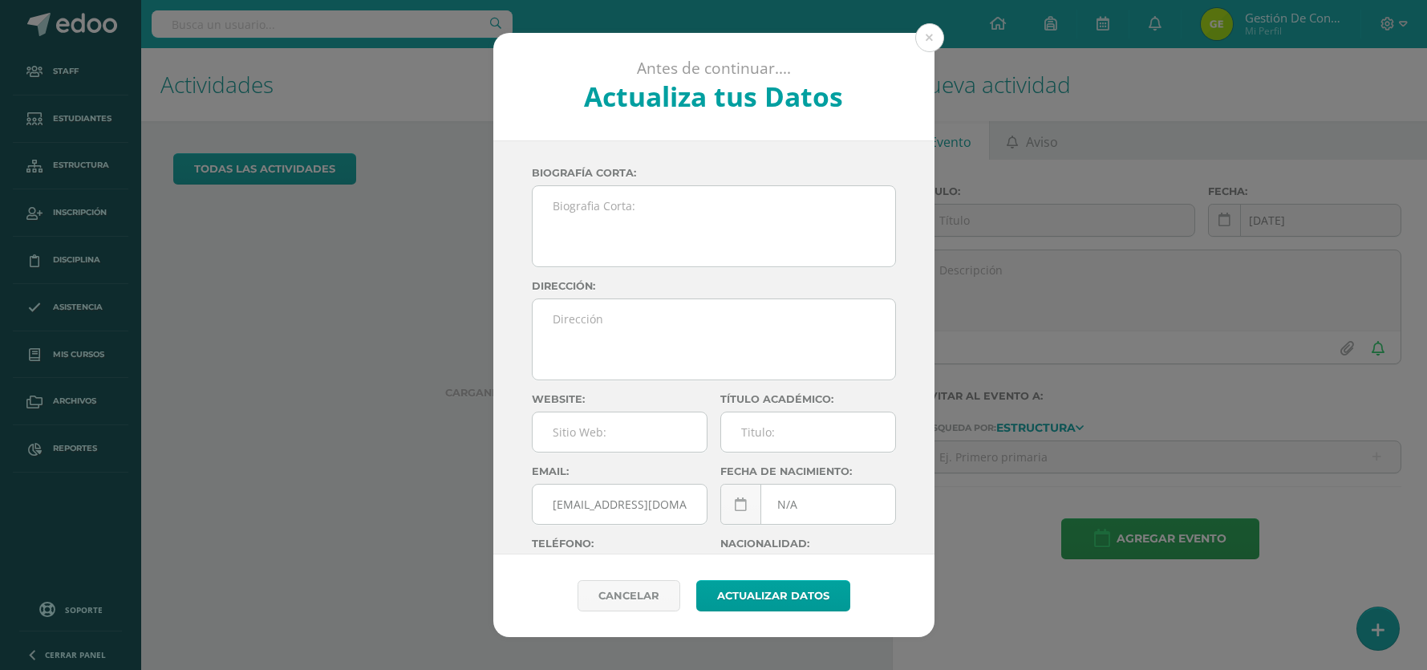
click at [935, 43] on button at bounding box center [929, 37] width 29 height 29
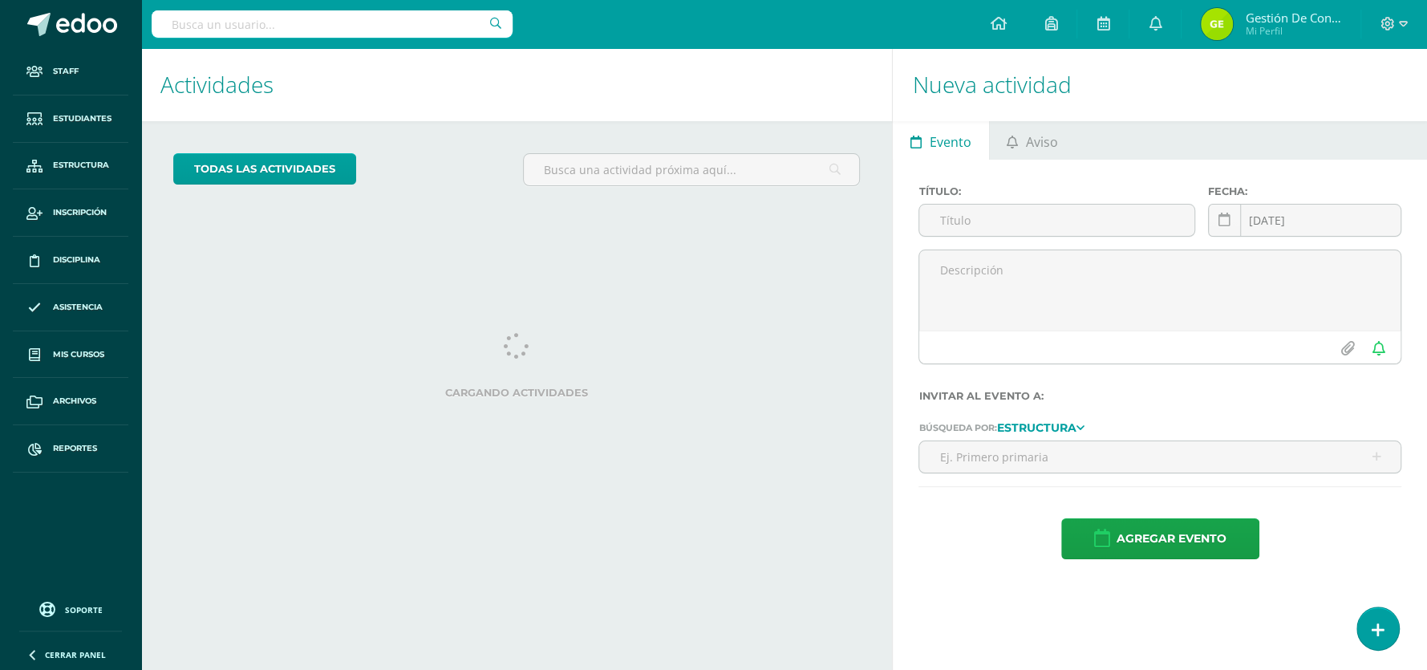
click at [286, 24] on input "text" at bounding box center [332, 23] width 361 height 27
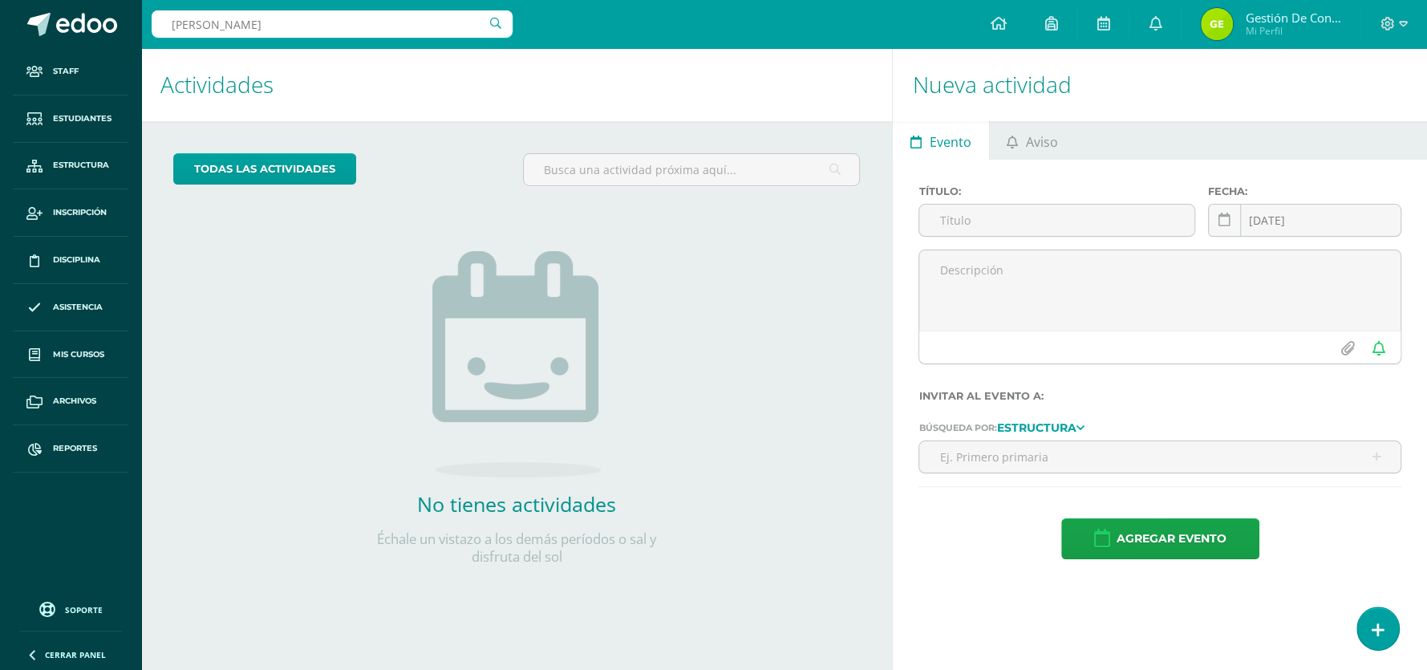
type input "[PERSON_NAME]"
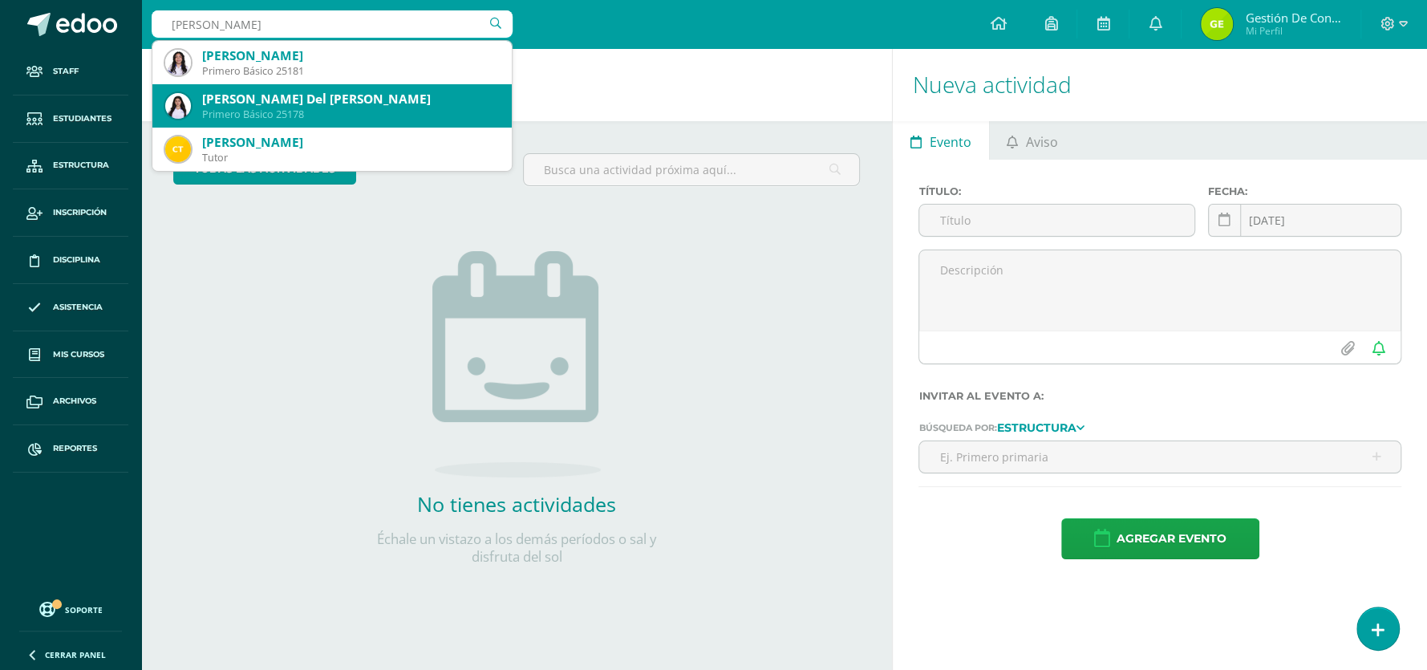
click at [238, 116] on div "Primero Básico 25178" at bounding box center [350, 114] width 297 height 14
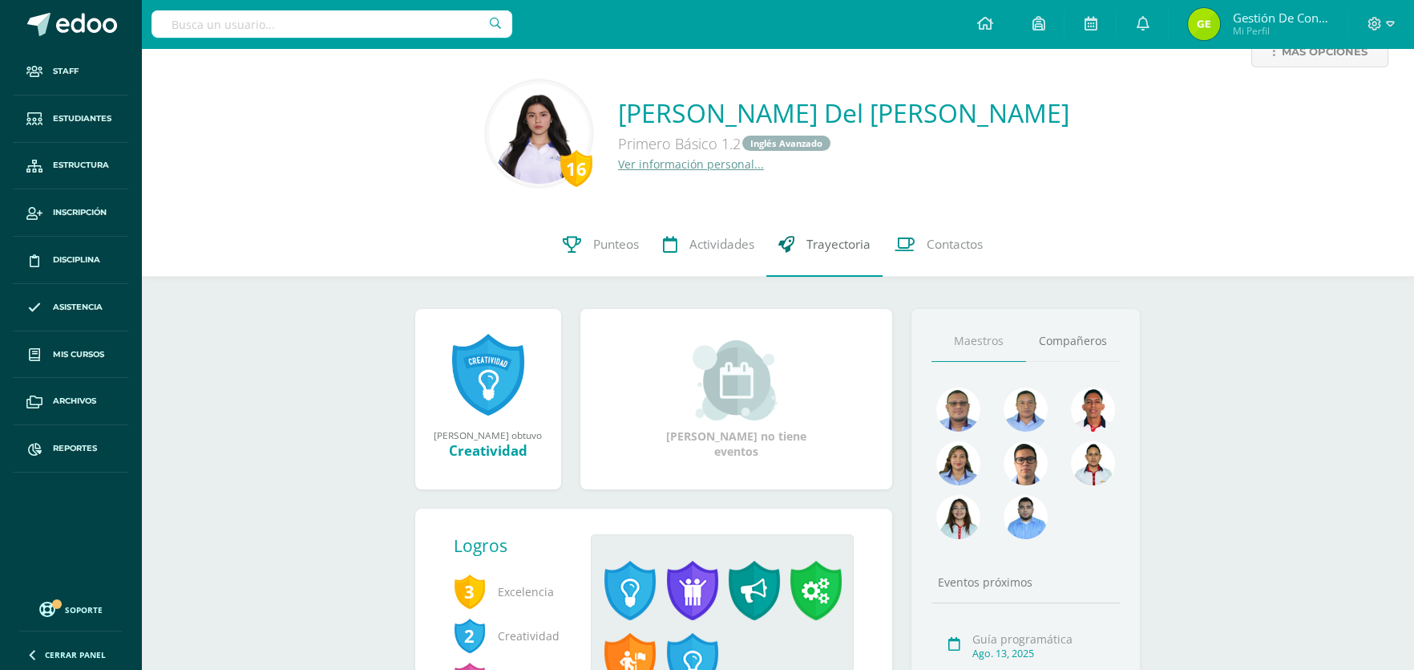
scroll to position [31, 0]
